Goal: Find specific page/section: Find specific page/section

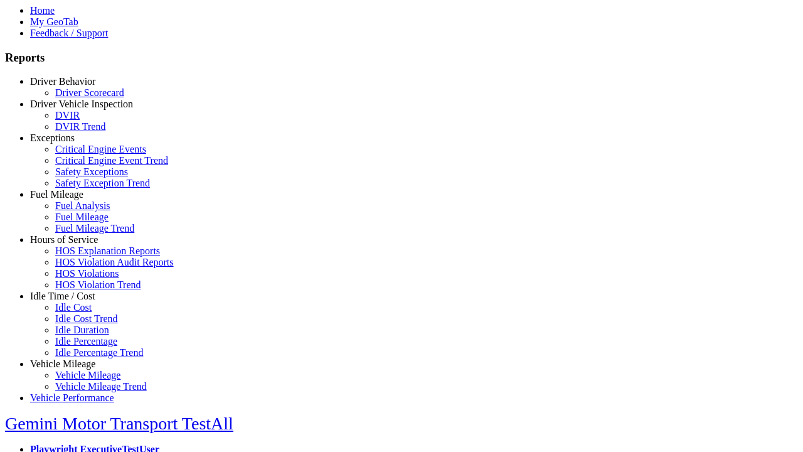
click at [72, 109] on link "Driver Vehicle Inspection" at bounding box center [81, 103] width 103 height 11
click at [82, 132] on link "DVIR Trend" at bounding box center [80, 126] width 50 height 11
select select "**********"
type input "**********"
